Goal: Find specific page/section: Find specific page/section

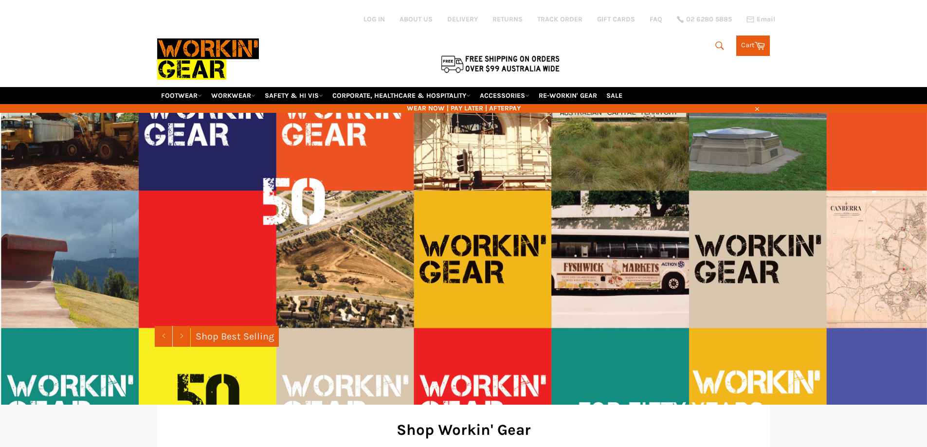
drag, startPoint x: 716, startPoint y: 45, endPoint x: 711, endPoint y: 47, distance: 5.2
click at [715, 47] on icon "submit" at bounding box center [720, 45] width 11 height 11
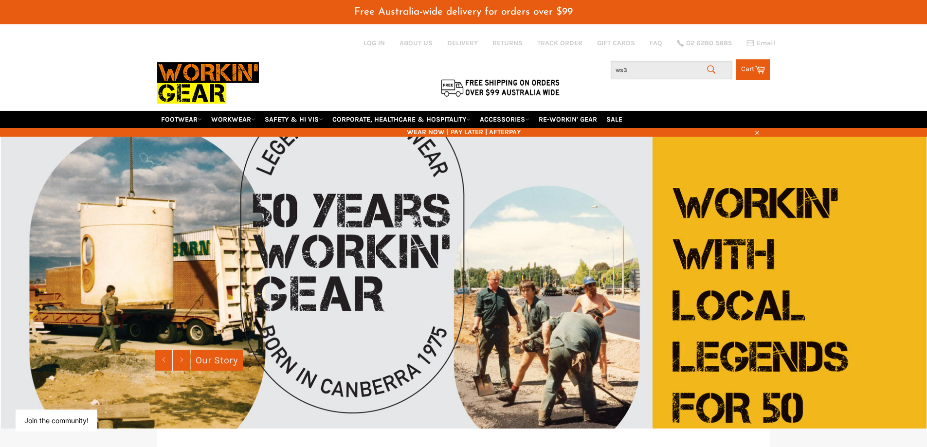
drag, startPoint x: 636, startPoint y: 69, endPoint x: 596, endPoint y: 69, distance: 39.9
click at [596, 69] on div "Search ws3 Search Cart Cart 0 items" at bounding box center [668, 67] width 204 height 25
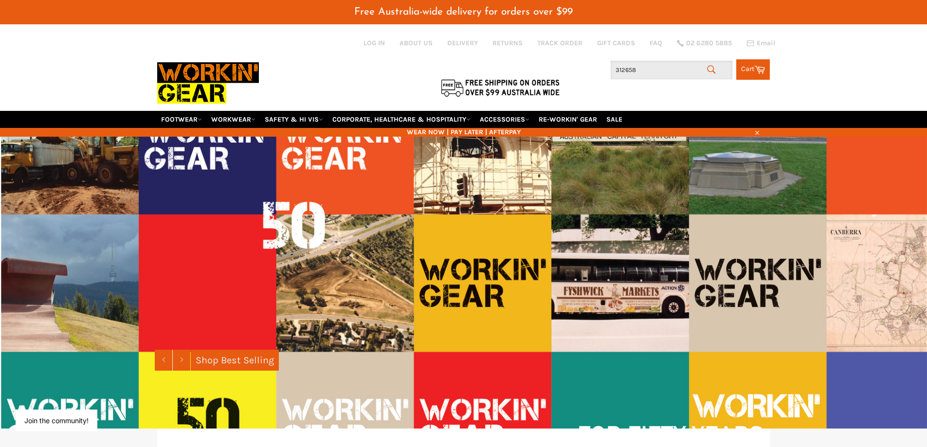
drag, startPoint x: 659, startPoint y: 72, endPoint x: 543, endPoint y: 70, distance: 116.4
click at [543, 70] on div "Site navigation Log in ABOUT US DELIVERY RETURNS TRACK ORDER GIFT CARDS FAQ 02 …" at bounding box center [463, 67] width 613 height 87
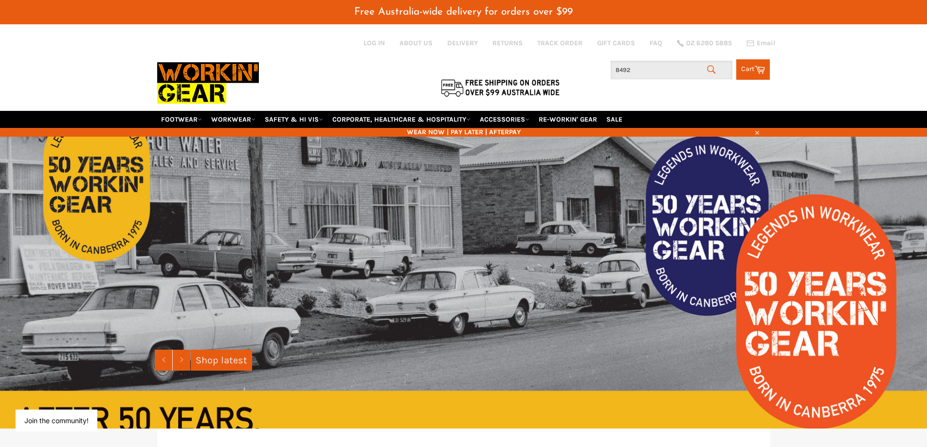
drag, startPoint x: 639, startPoint y: 73, endPoint x: 584, endPoint y: 70, distance: 55.1
click at [586, 71] on div "Search 8492 Search Cart Cart 0 items" at bounding box center [668, 67] width 204 height 25
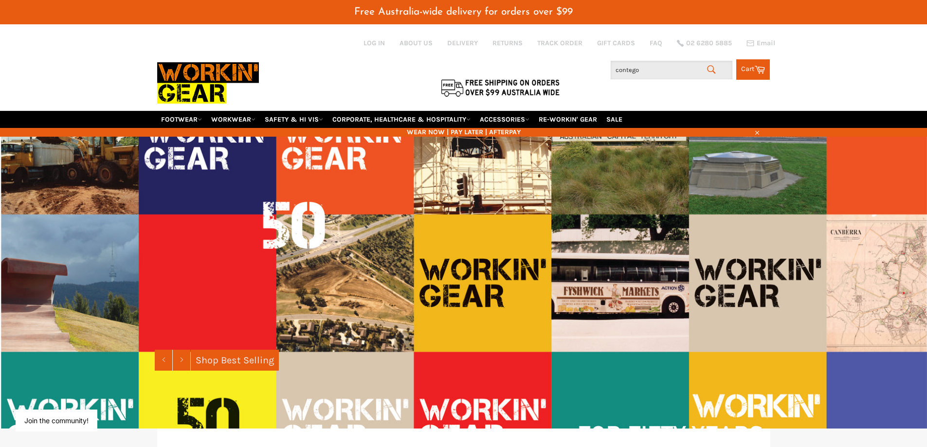
drag, startPoint x: 643, startPoint y: 67, endPoint x: 593, endPoint y: 72, distance: 50.4
click at [593, 72] on div "Search contego Search Cart Cart 0 items" at bounding box center [668, 67] width 204 height 25
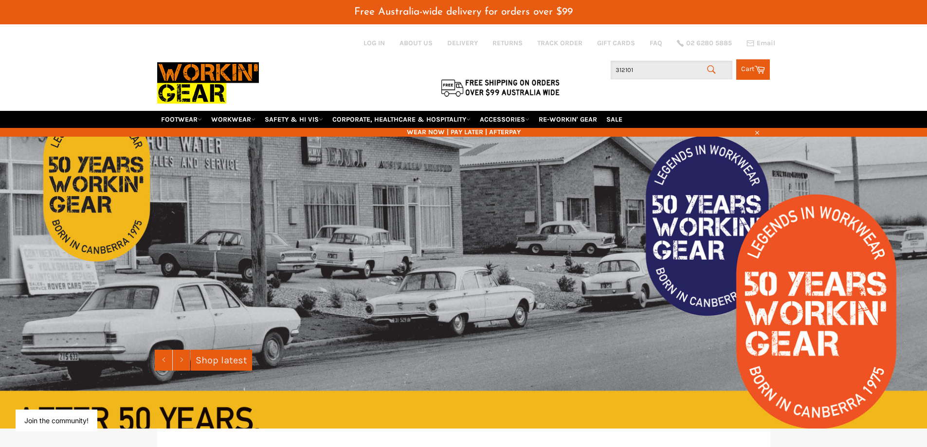
drag, startPoint x: 614, startPoint y: 71, endPoint x: 574, endPoint y: 68, distance: 40.5
click at [575, 70] on div "Search 312101 Search Cart Cart 0 items" at bounding box center [668, 67] width 204 height 25
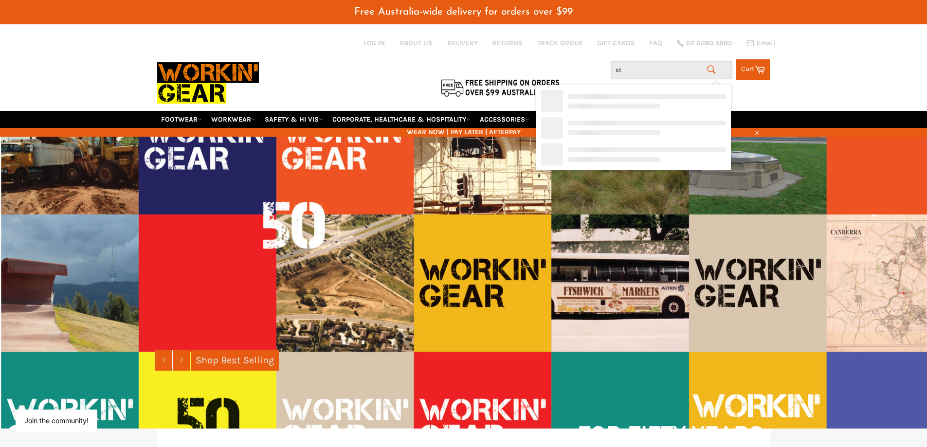
type input "s"
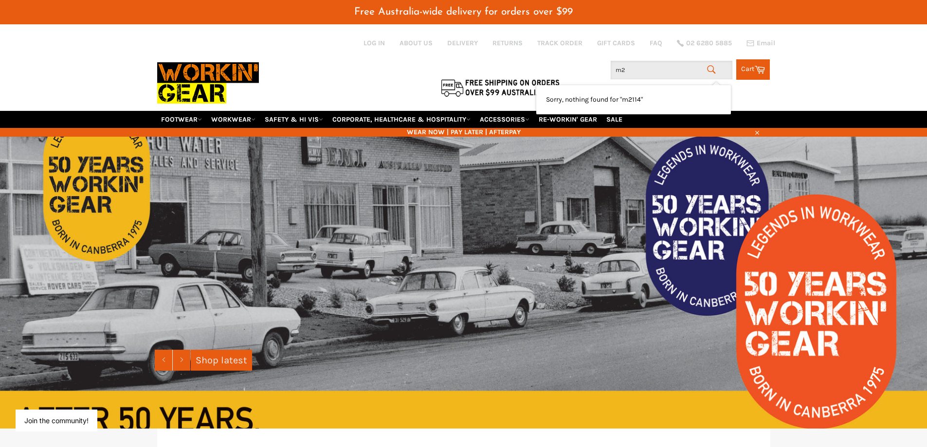
type input "m"
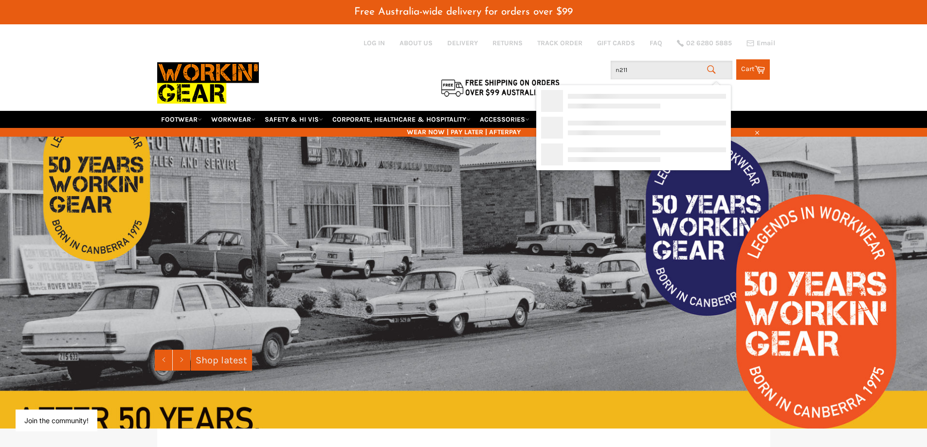
type input "n2114"
